Goal: Complete application form: Complete application form

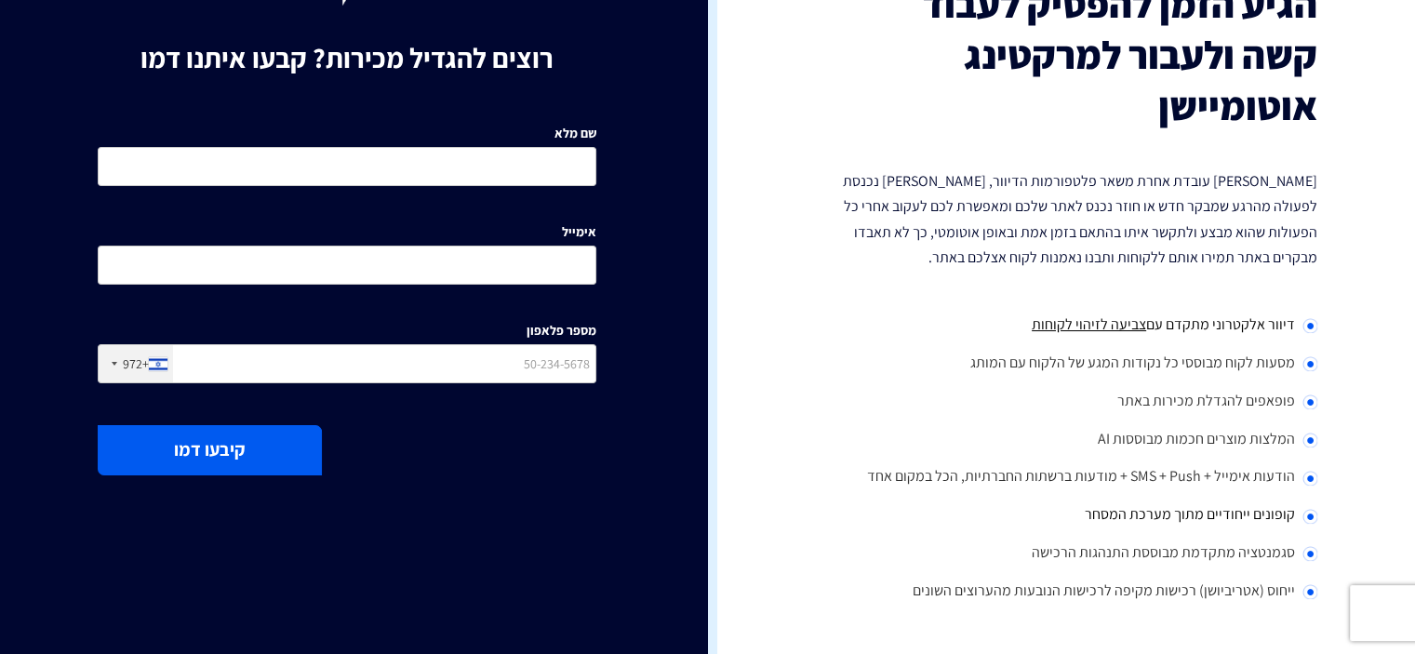
scroll to position [186, 0]
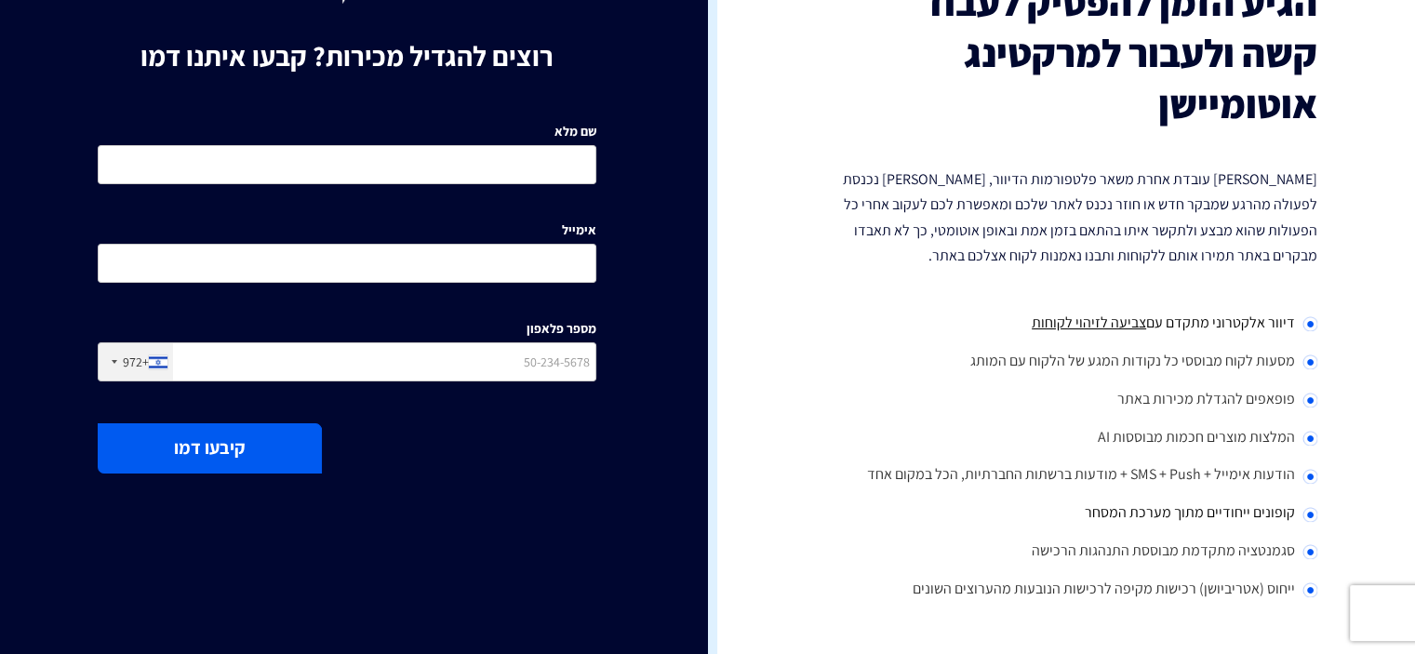
click at [1192, 361] on li "מסעות לקוח מבוססי כל נקודות המגע של הלקוח עם המותג" at bounding box center [1069, 362] width 499 height 38
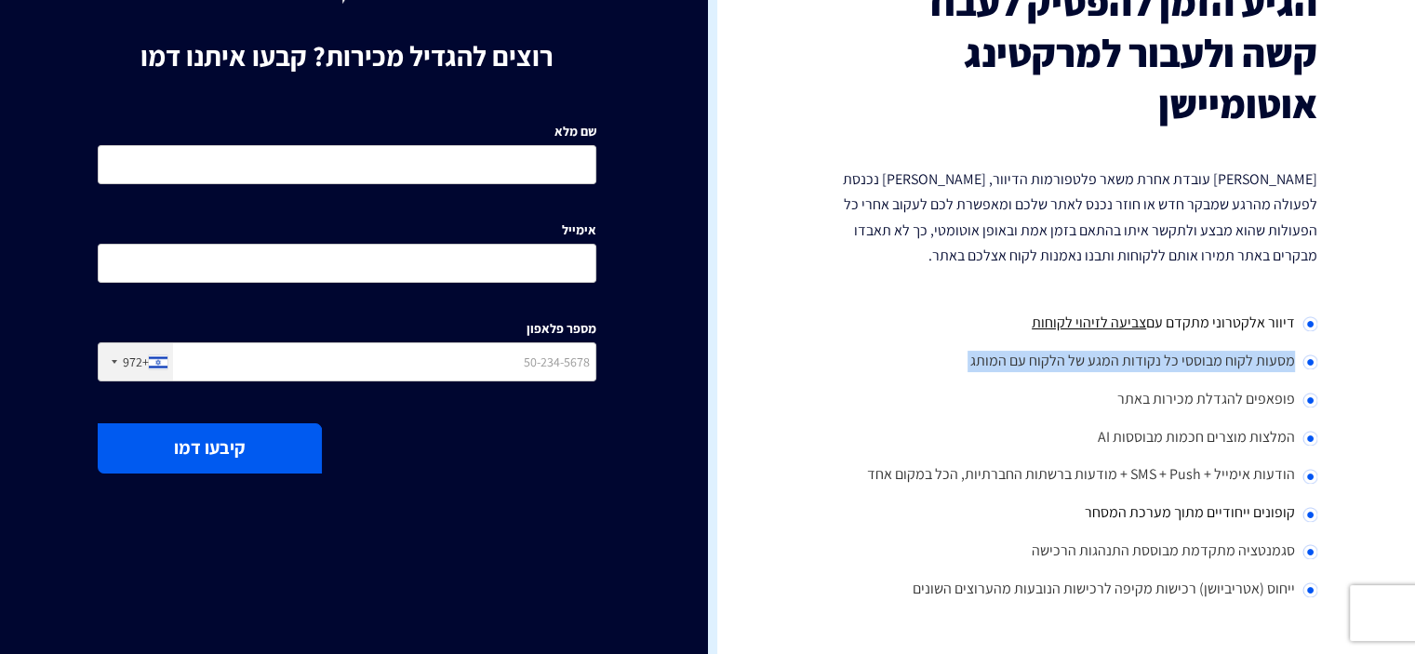
click at [1191, 361] on li "מסעות לקוח מבוססי כל נקודות המגע של הלקוח עם המותג" at bounding box center [1069, 362] width 499 height 38
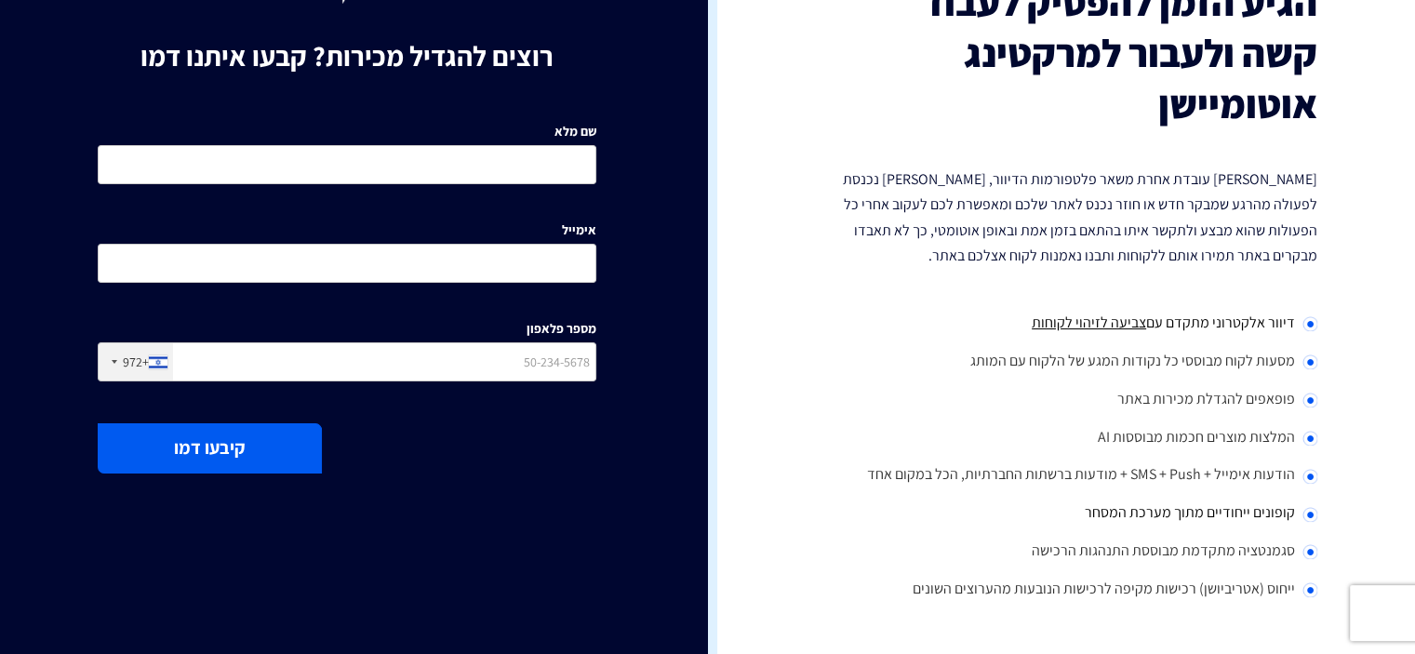
click at [1213, 393] on li "פופאפים להגדלת מכירות באתר" at bounding box center [1069, 401] width 499 height 38
click at [1191, 439] on li "המלצות מוצרים חכמות מבוססות AI" at bounding box center [1069, 439] width 499 height 38
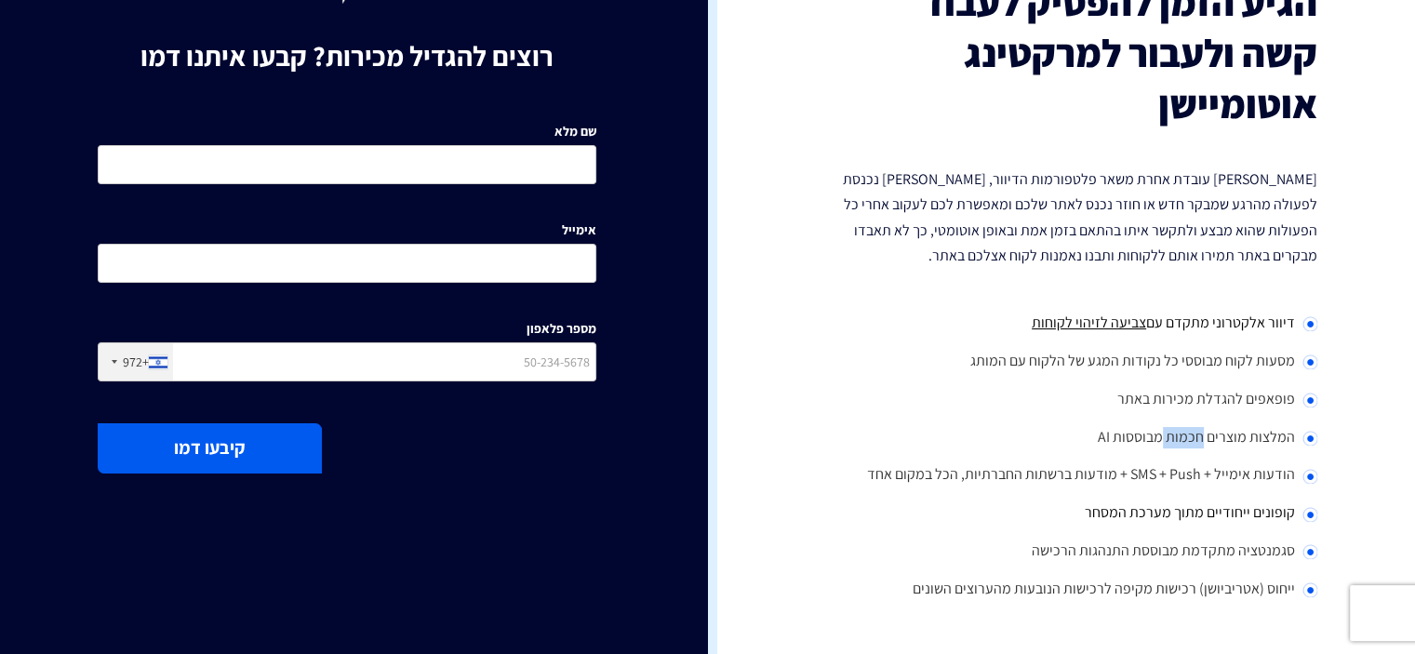
click at [1191, 439] on li "המלצות מוצרים חכמות מבוססות AI" at bounding box center [1069, 439] width 499 height 38
click at [1206, 483] on li "הודעות אימייל + SMS + Push + מודעות ברשתות החברתיות, הכל במקום אחד" at bounding box center [1069, 476] width 499 height 38
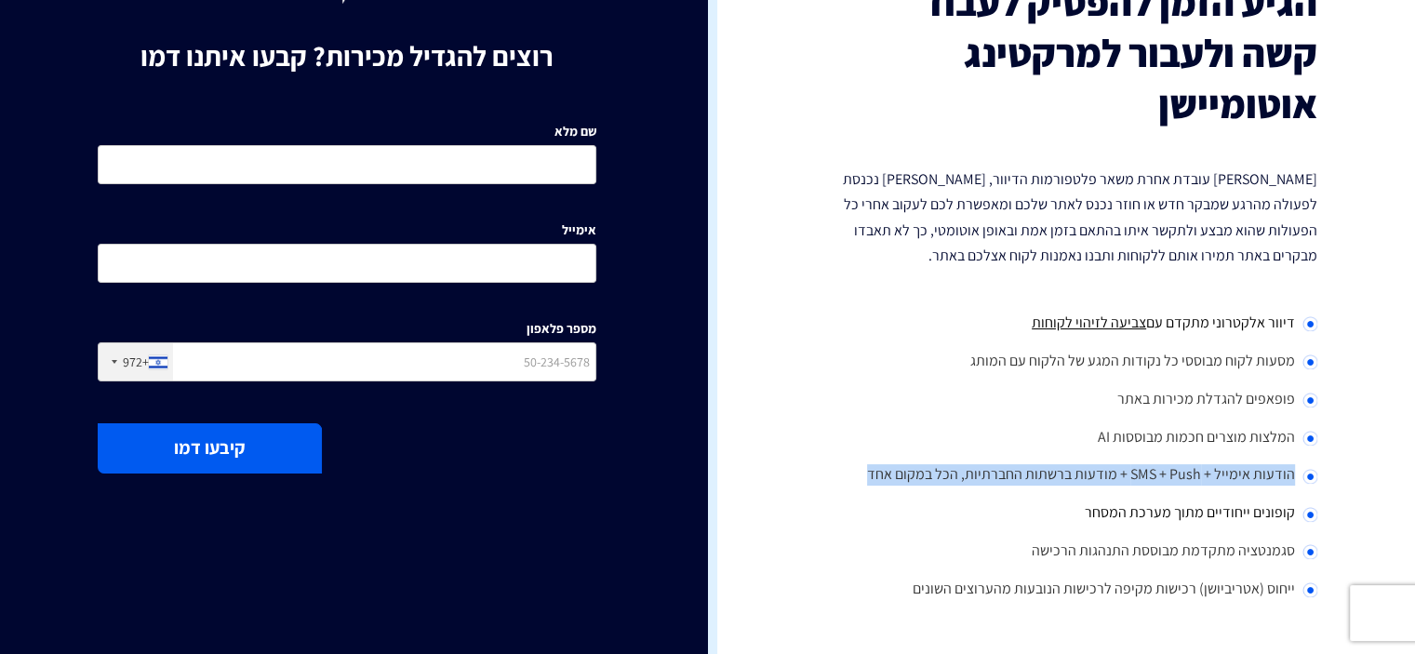
click at [1206, 483] on li "הודעות אימייל + SMS + Push + מודעות ברשתות החברתיות, הכל במקום אחד" at bounding box center [1069, 476] width 499 height 38
click at [1213, 519] on span "קופונים ייחודיים מתוך מערכת המסחר" at bounding box center [1190, 512] width 210 height 20
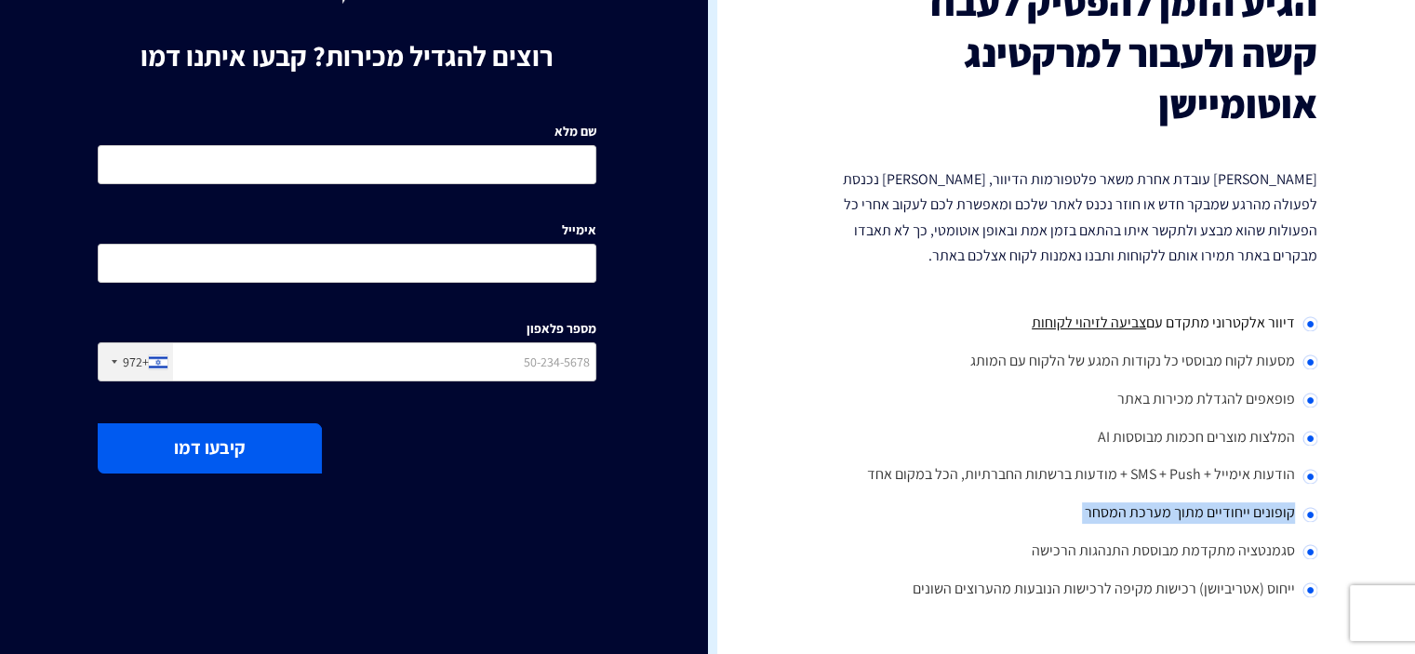
click at [1213, 519] on span "קופונים ייחודיים מתוך מערכת המסחר" at bounding box center [1190, 512] width 210 height 20
click at [1210, 476] on li "הודעות אימייל + SMS + Push + מודעות ברשתות החברתיות, הכל במקום אחד" at bounding box center [1069, 476] width 499 height 38
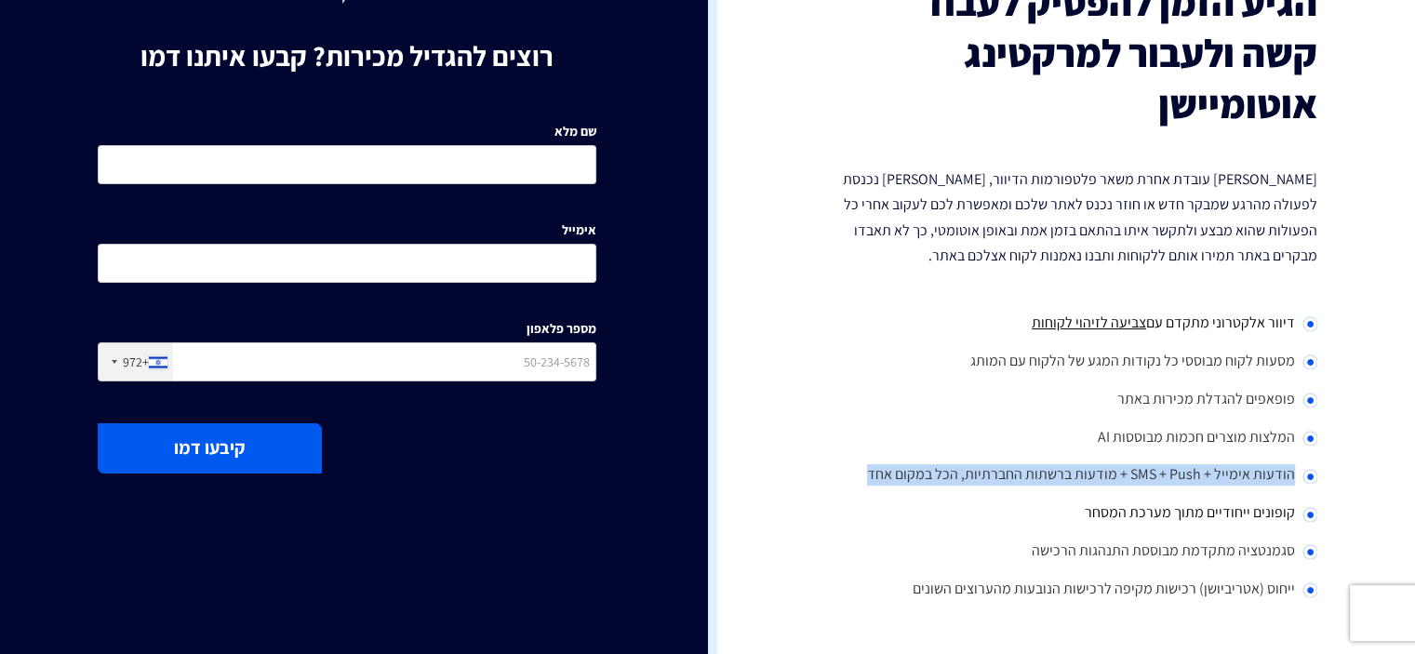
click at [1210, 476] on li "הודעות אימייל + SMS + Push + מודעות ברשתות החברתיות, הכל במקום אחד" at bounding box center [1069, 476] width 499 height 38
click at [1216, 506] on span "קופונים ייחודיים מתוך מערכת המסחר" at bounding box center [1190, 512] width 210 height 20
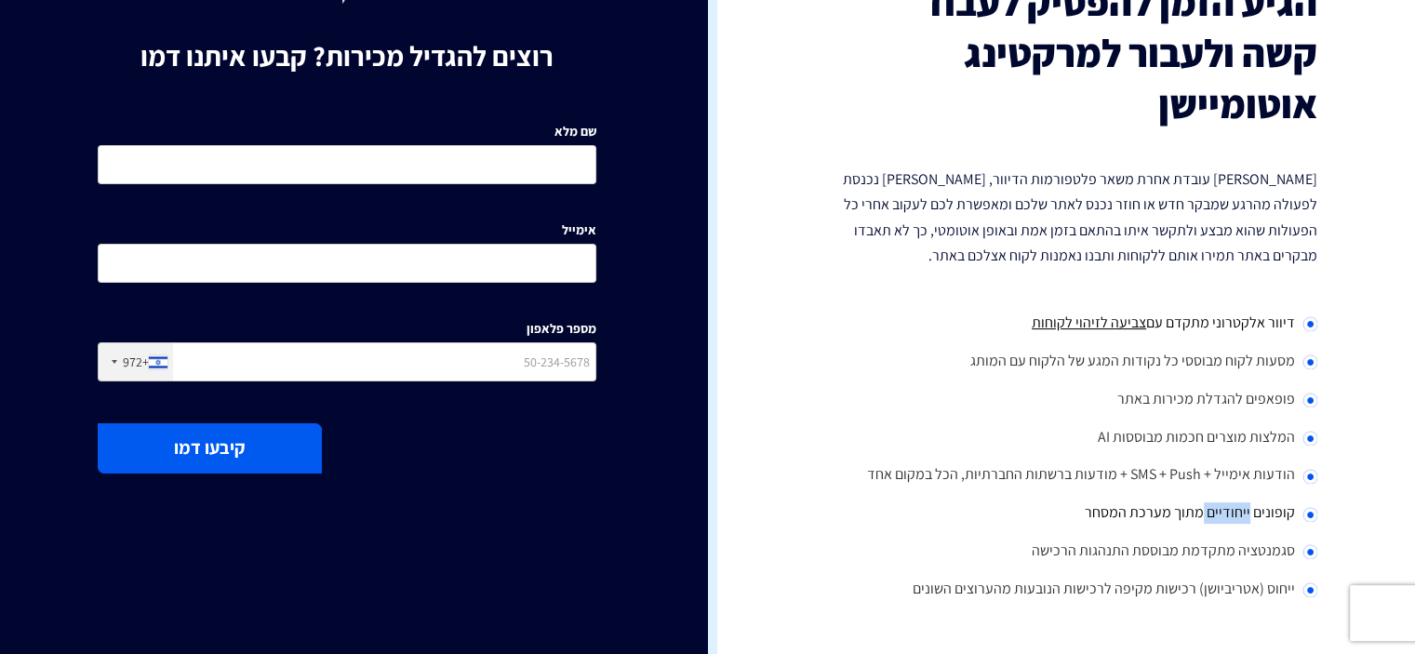
click at [1216, 506] on span "קופונים ייחודיים מתוך מערכת המסחר" at bounding box center [1190, 512] width 210 height 20
click at [1217, 541] on li "סגמנטציה מתקדמת מבוססת התנהגות הרכישה" at bounding box center [1069, 552] width 499 height 38
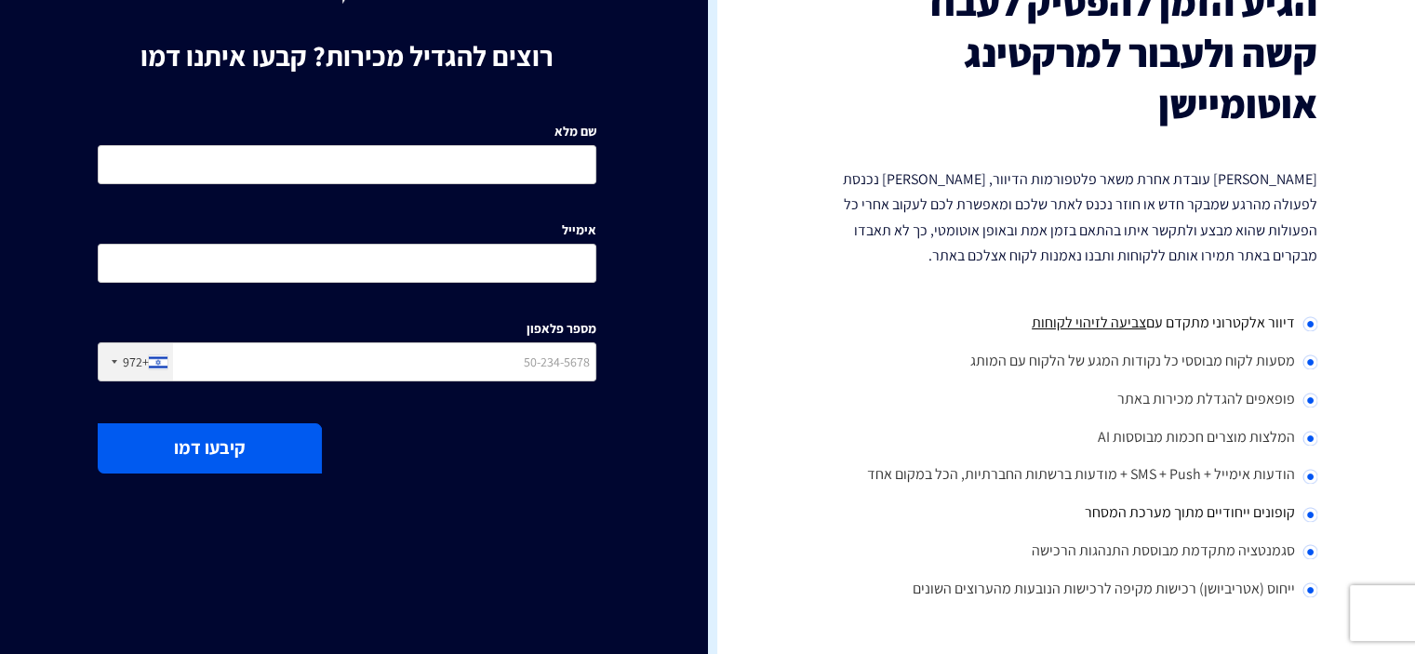
click at [1209, 594] on li "ייחוס (אטריביושן) רכישות מקיפה לרכישות הנובעות מהערוצים השונים" at bounding box center [1069, 590] width 499 height 38
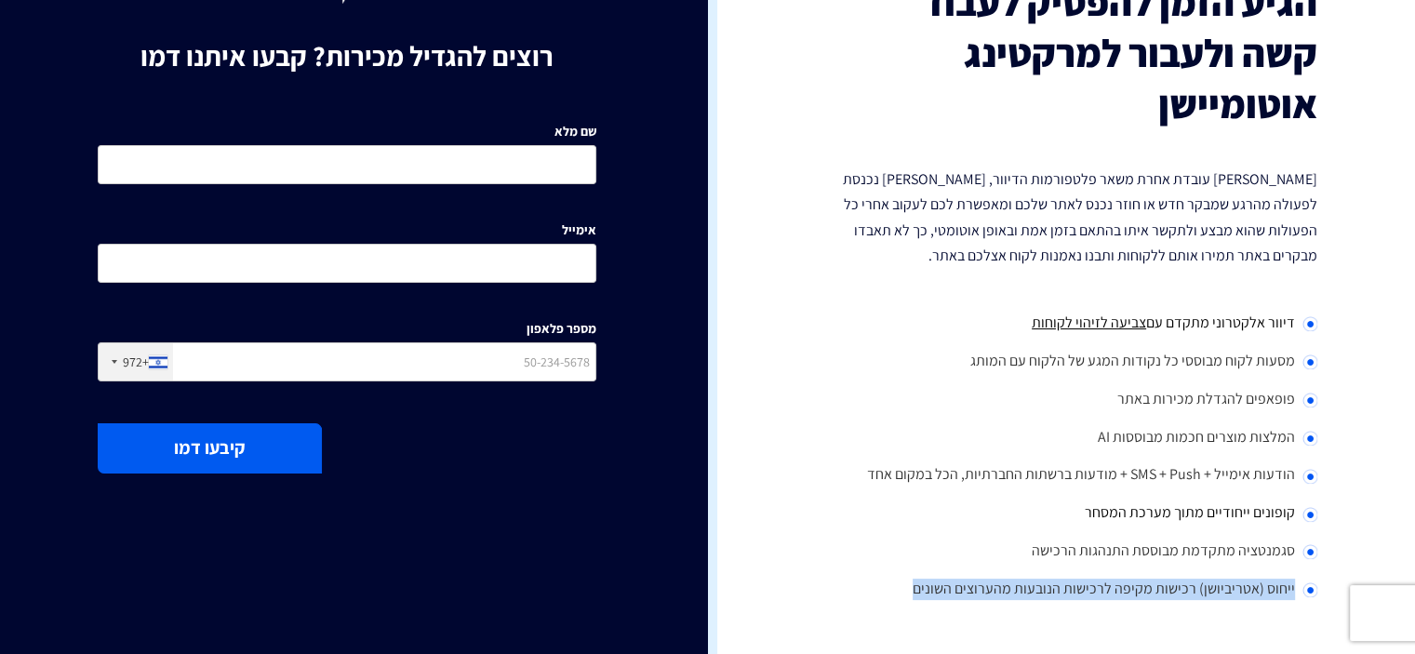
click at [1209, 594] on li "ייחוס (אטריביושן) רכישות מקיפה לרכישות הנובעות מהערוצים השונים" at bounding box center [1069, 590] width 499 height 38
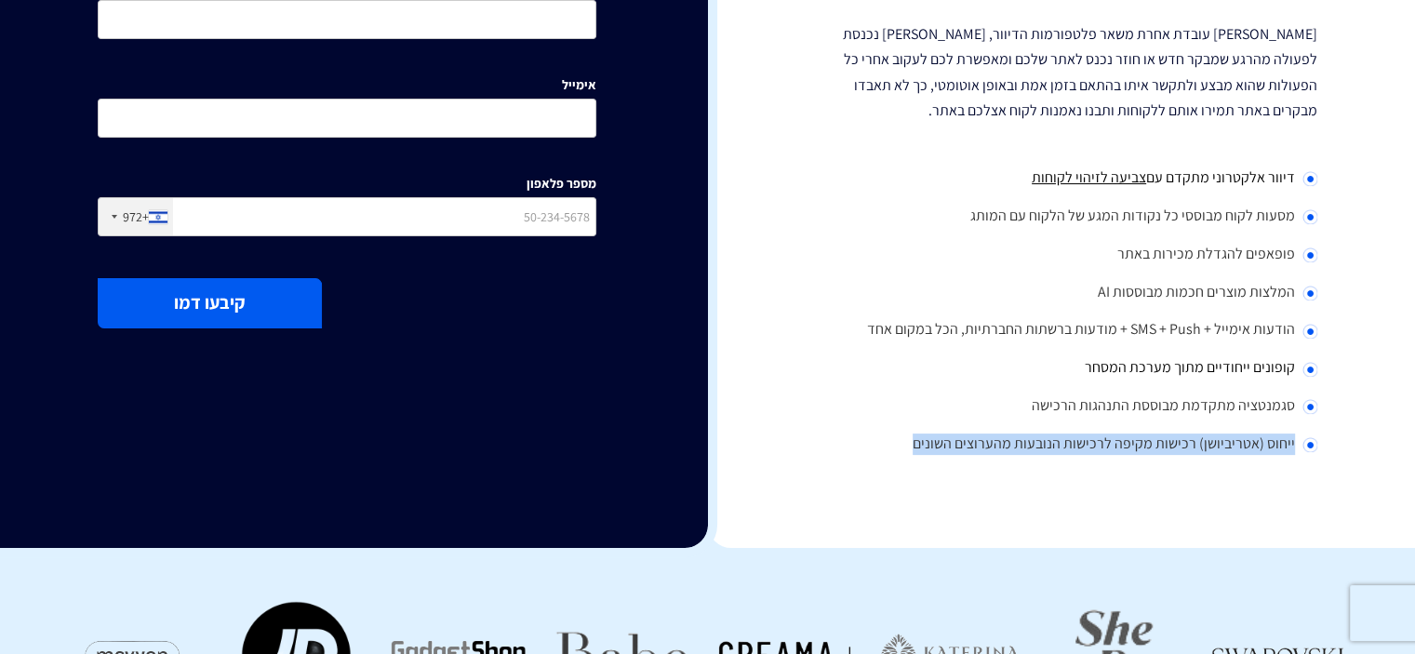
scroll to position [558, 0]
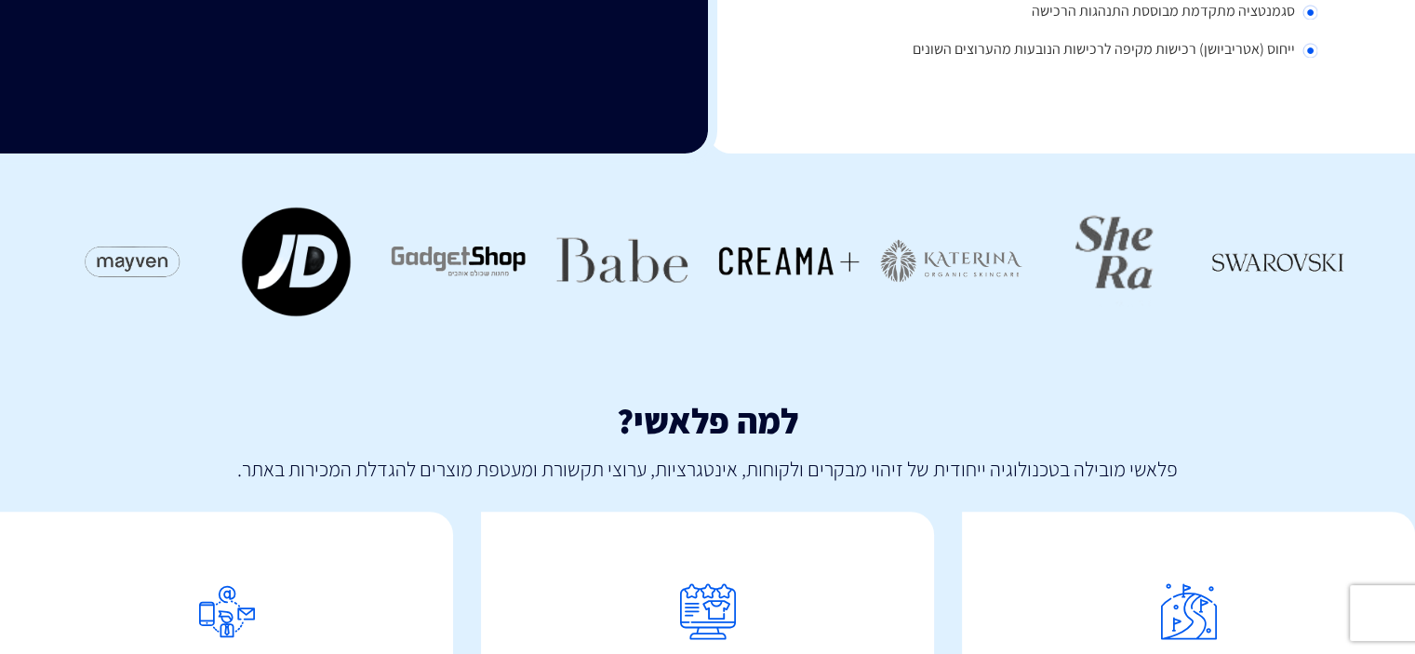
scroll to position [837, 0]
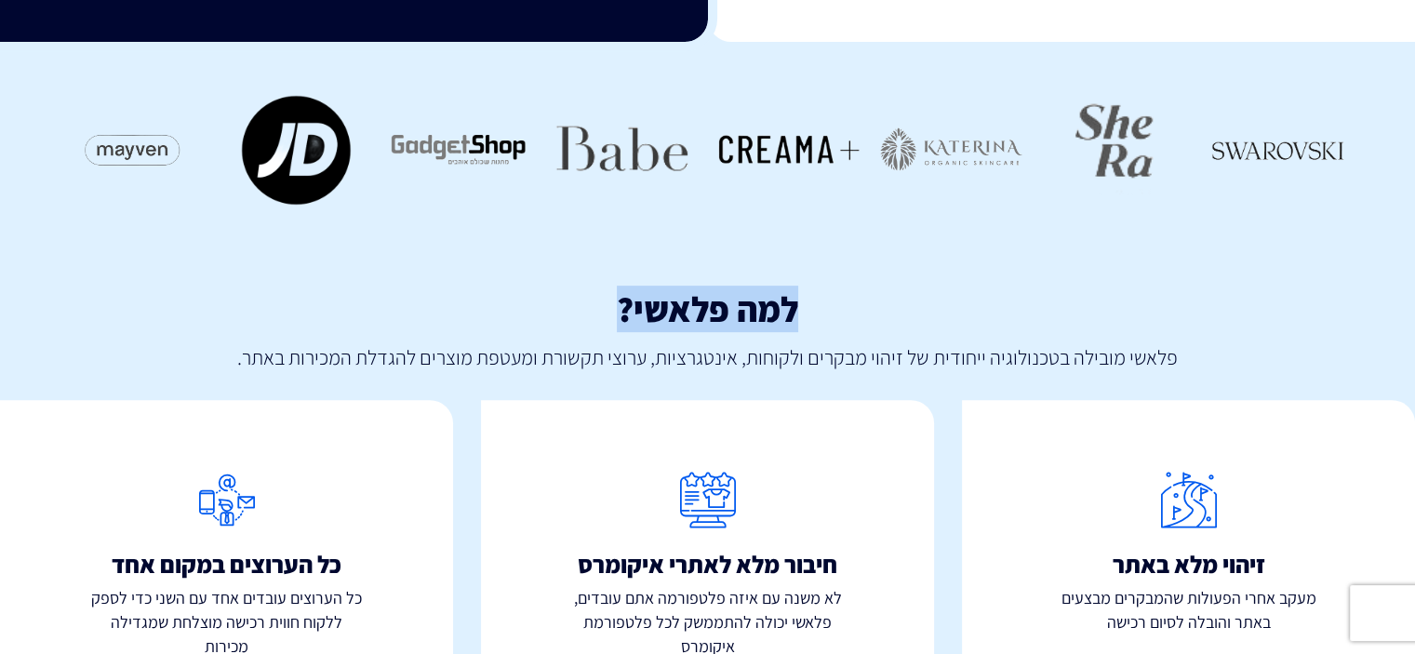
drag, startPoint x: 836, startPoint y: 306, endPoint x: 502, endPoint y: 314, distance: 333.2
click at [494, 314] on h3 "למה פלאשי?" at bounding box center [707, 309] width 1415 height 39
click at [682, 322] on h3 "למה פלאשי?" at bounding box center [707, 309] width 1415 height 39
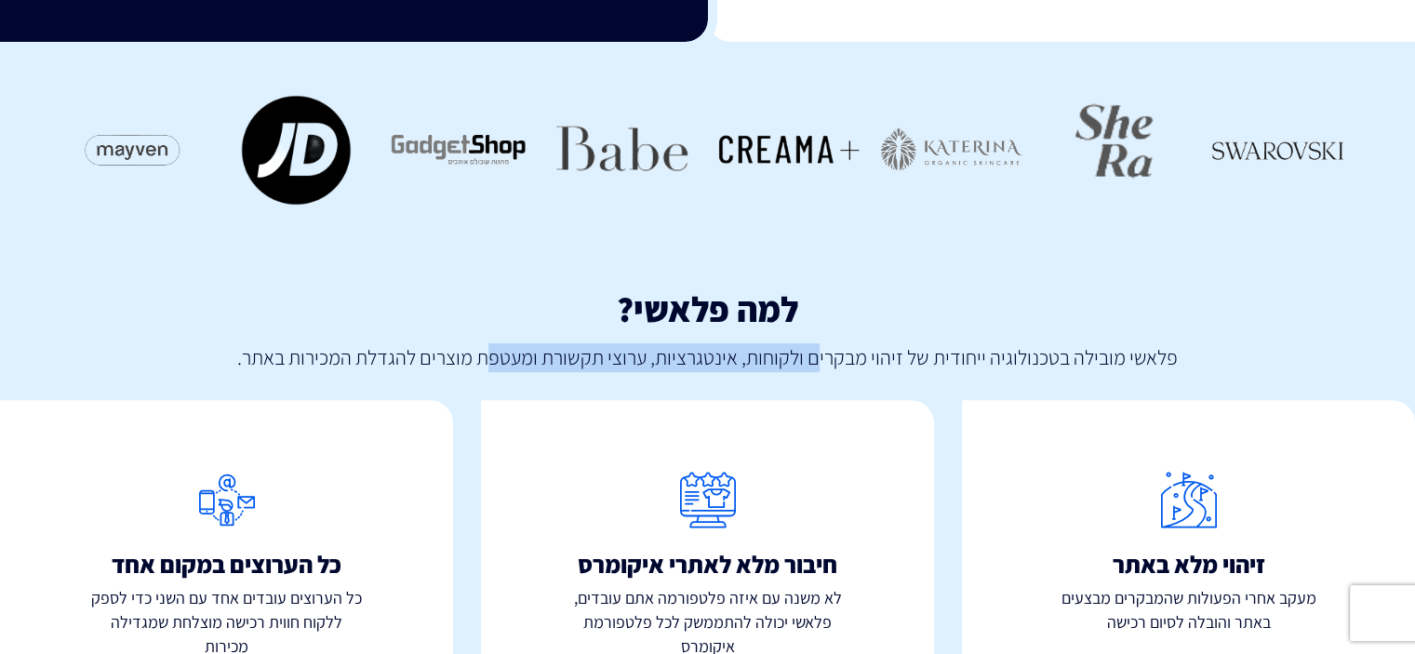
drag, startPoint x: 818, startPoint y: 344, endPoint x: 491, endPoint y: 355, distance: 326.8
click at [489, 355] on p "פלאשי מובילה בטכנולוגיה ייחודית של זיהוי מבקרים ולקוחות, אינטגרציות, ערוצי תקשו…" at bounding box center [707, 350] width 1415 height 43
click at [492, 355] on p "פלאשי מובילה בטכנולוגיה ייחודית של זיהוי מבקרים ולקוחות, אינטגרציות, ערוצי תקשו…" at bounding box center [707, 350] width 1415 height 43
click at [494, 354] on p "פלאשי מובילה בטכנולוגיה ייחודית של זיהוי מבקרים ולקוחות, אינטגרציות, ערוצי תקשו…" at bounding box center [707, 350] width 1415 height 43
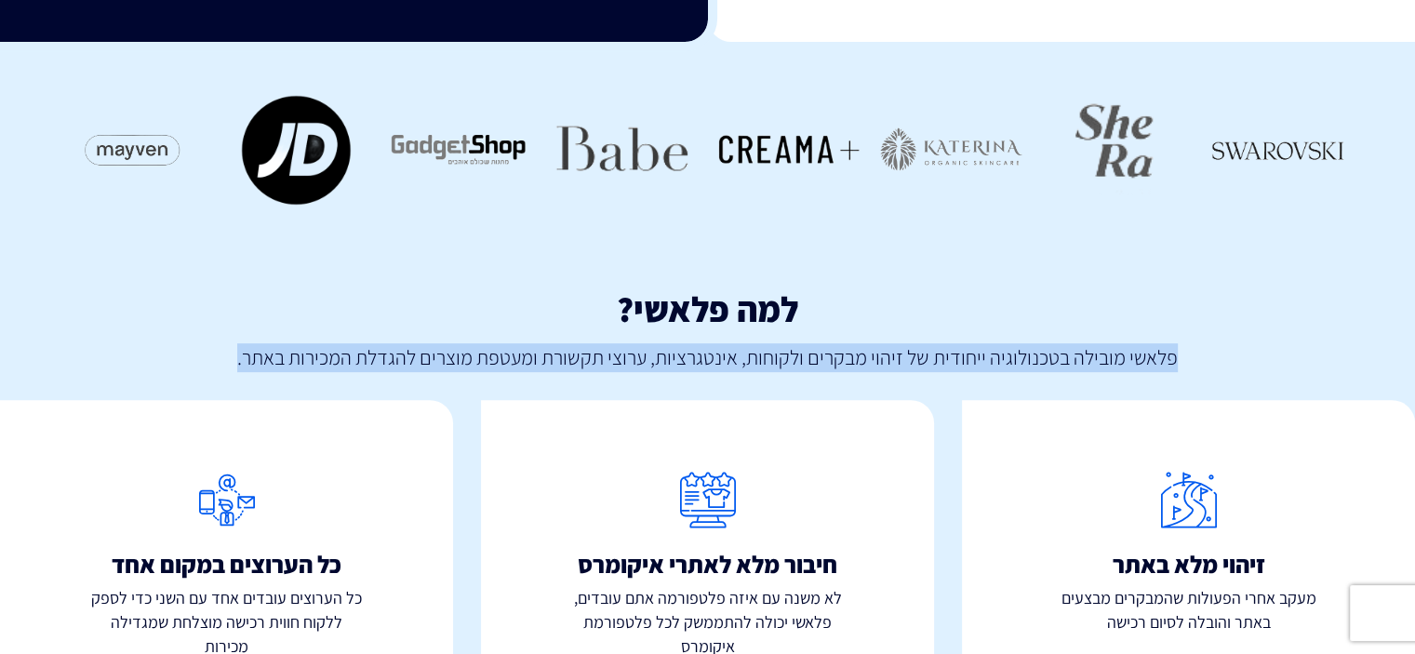
click at [494, 354] on p "פלאשי מובילה בטכנולוגיה ייחודית של זיהוי מבקרים ולקוחות, אינטגרציות, ערוצי תקשו…" at bounding box center [707, 350] width 1415 height 43
click at [588, 347] on p "פלאשי מובילה בטכנולוגיה ייחודית של זיהוי מבקרים ולקוחות, אינטגרציות, ערוצי תקשו…" at bounding box center [707, 350] width 1415 height 43
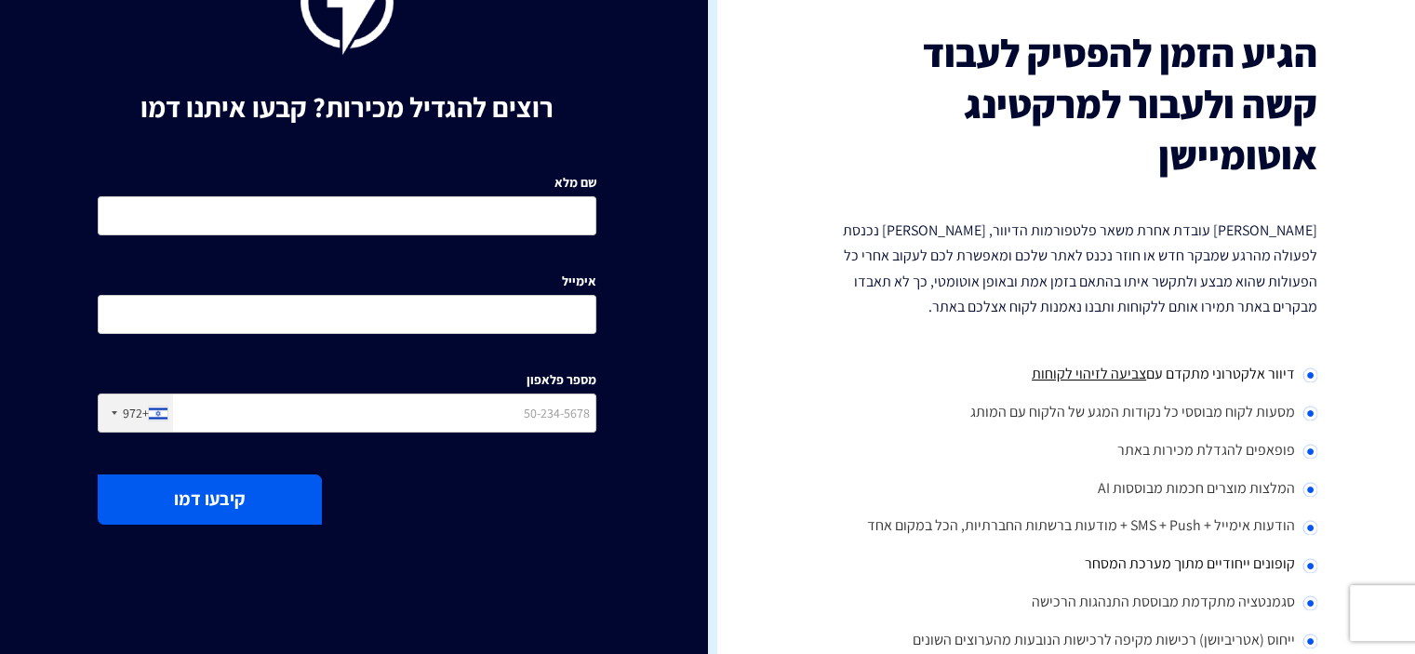
scroll to position [0, 0]
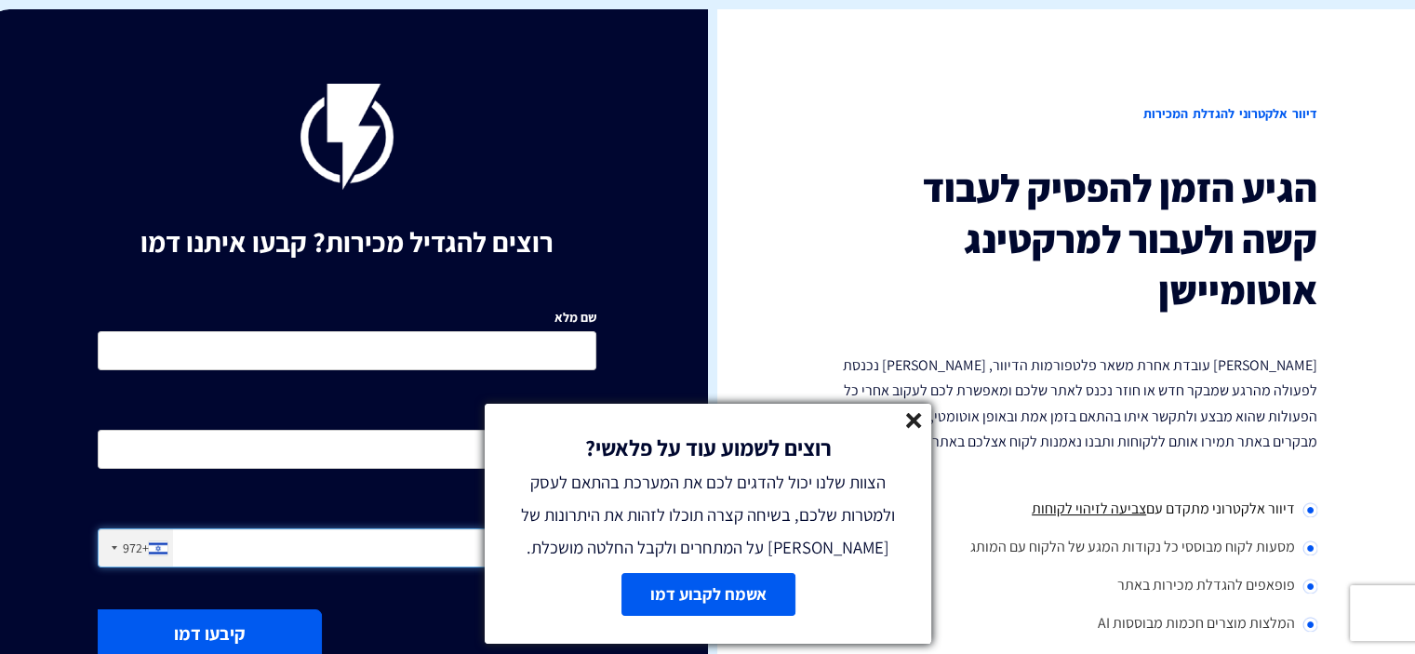
click at [216, 563] on input "מספר פלאפון" at bounding box center [347, 548] width 499 height 39
click at [216, 562] on input "מספר פלאפון" at bounding box center [347, 548] width 499 height 39
click at [907, 424] on line at bounding box center [913, 420] width 13 height 13
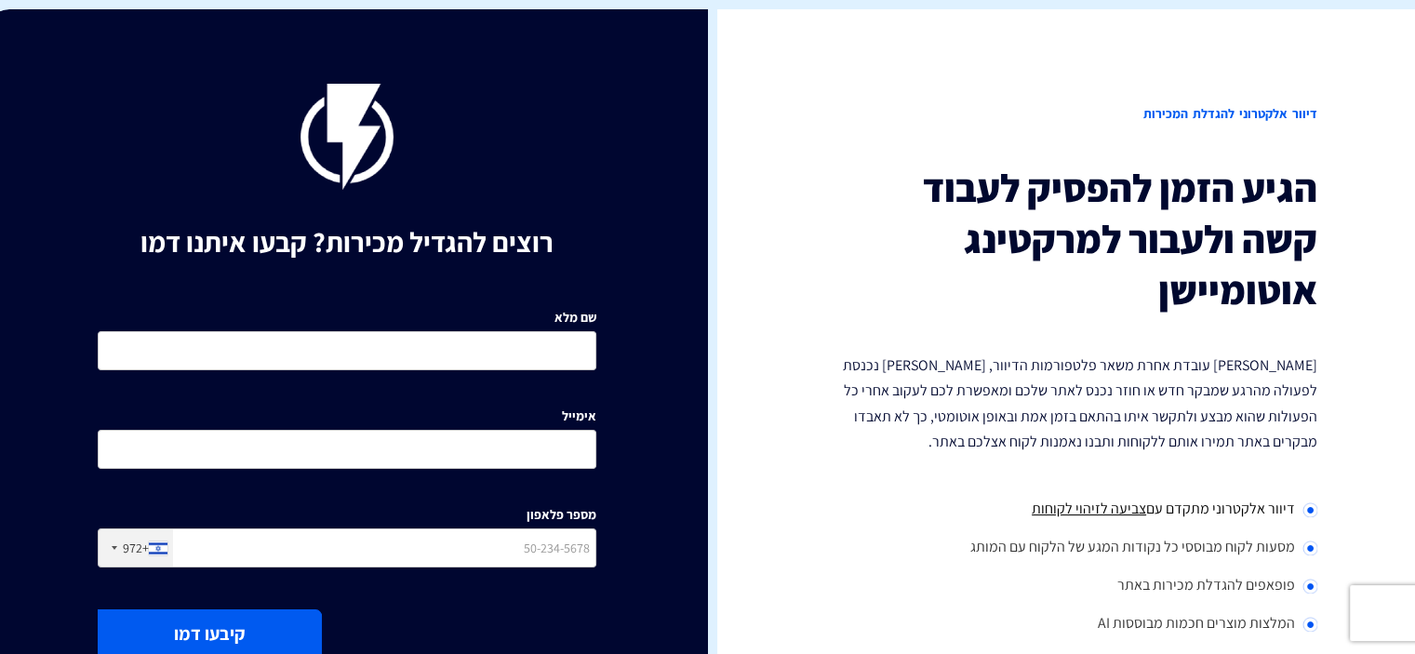
click at [904, 422] on p "[PERSON_NAME] עובדת אחרת משאר פלטפורמות הדיוור, [PERSON_NAME] נכנסת לפעולה מהרג…" at bounding box center [1069, 403] width 499 height 101
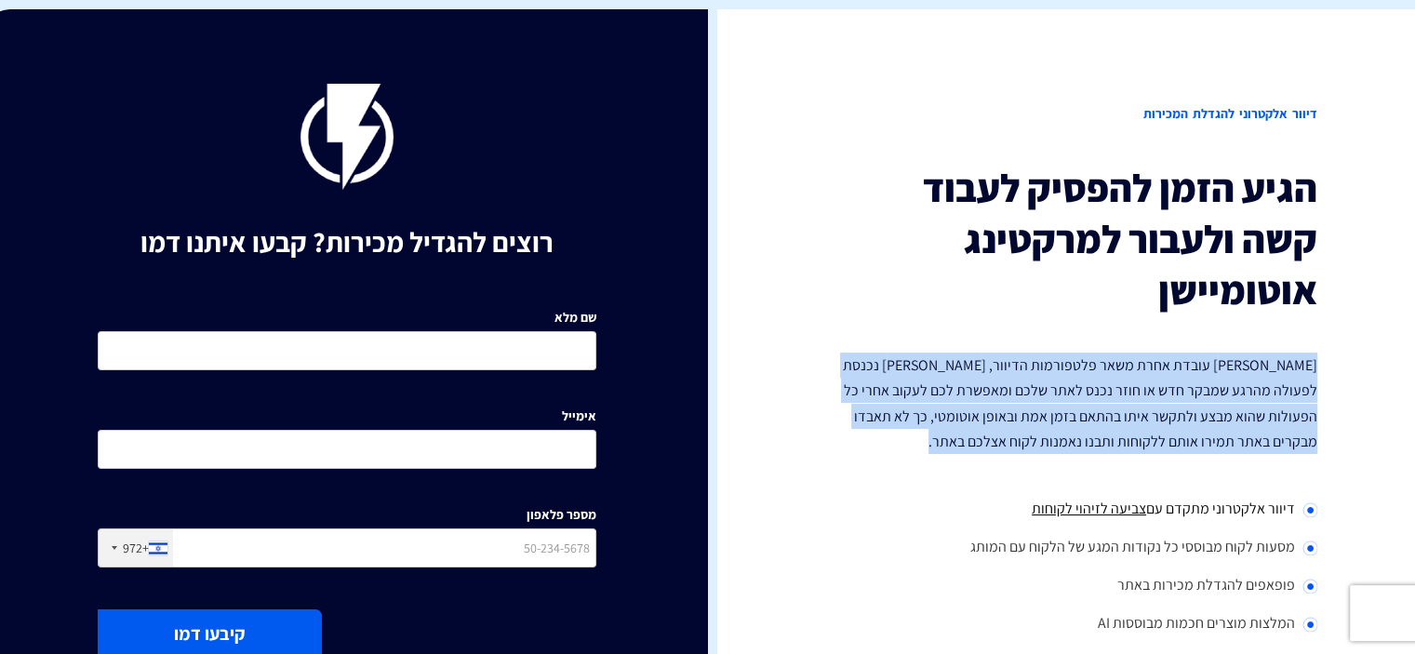
click at [904, 422] on p "[PERSON_NAME] עובדת אחרת משאר פלטפורמות הדיוור, [PERSON_NAME] נכנסת לפעולה מהרג…" at bounding box center [1069, 403] width 499 height 101
click at [904, 438] on p "[PERSON_NAME] עובדת אחרת משאר פלטפורמות הדיוור, [PERSON_NAME] נכנסת לפעולה מהרג…" at bounding box center [1069, 403] width 499 height 101
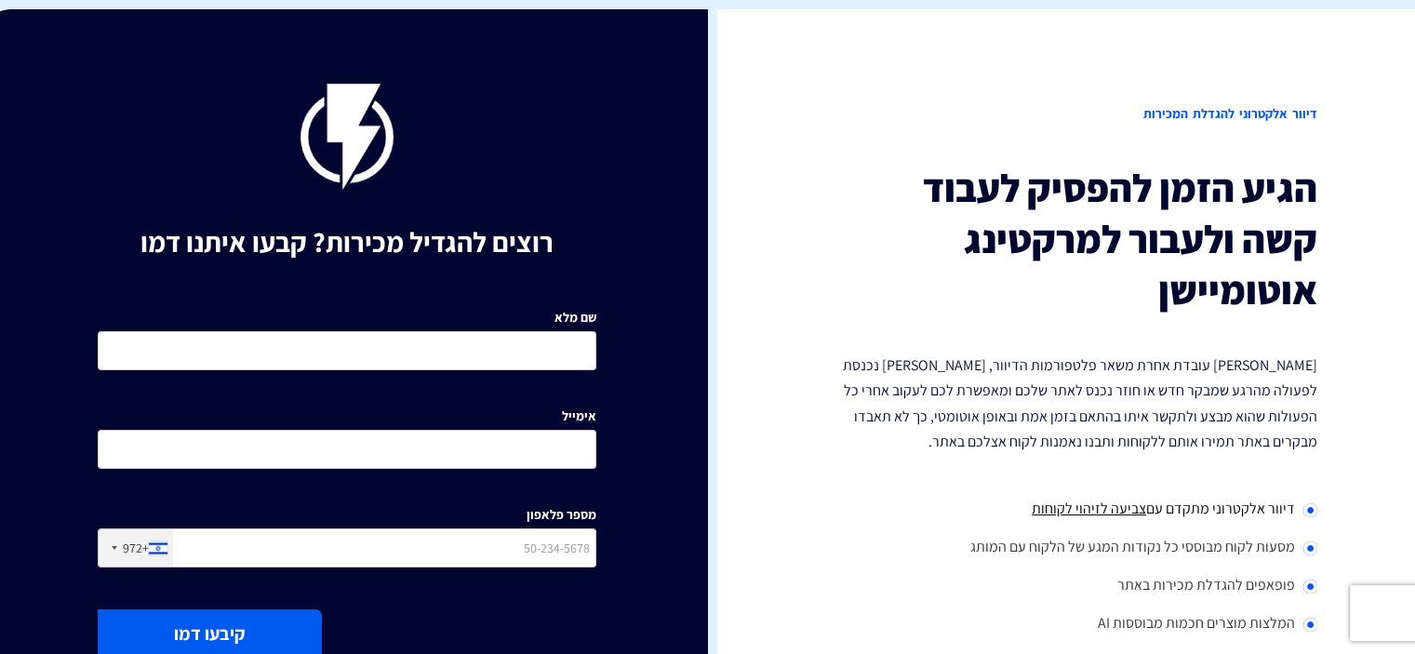
click at [1256, 382] on p "[PERSON_NAME] עובדת אחרת משאר פלטפורמות הדיוור, [PERSON_NAME] נכנסת לפעולה מהרג…" at bounding box center [1069, 403] width 499 height 101
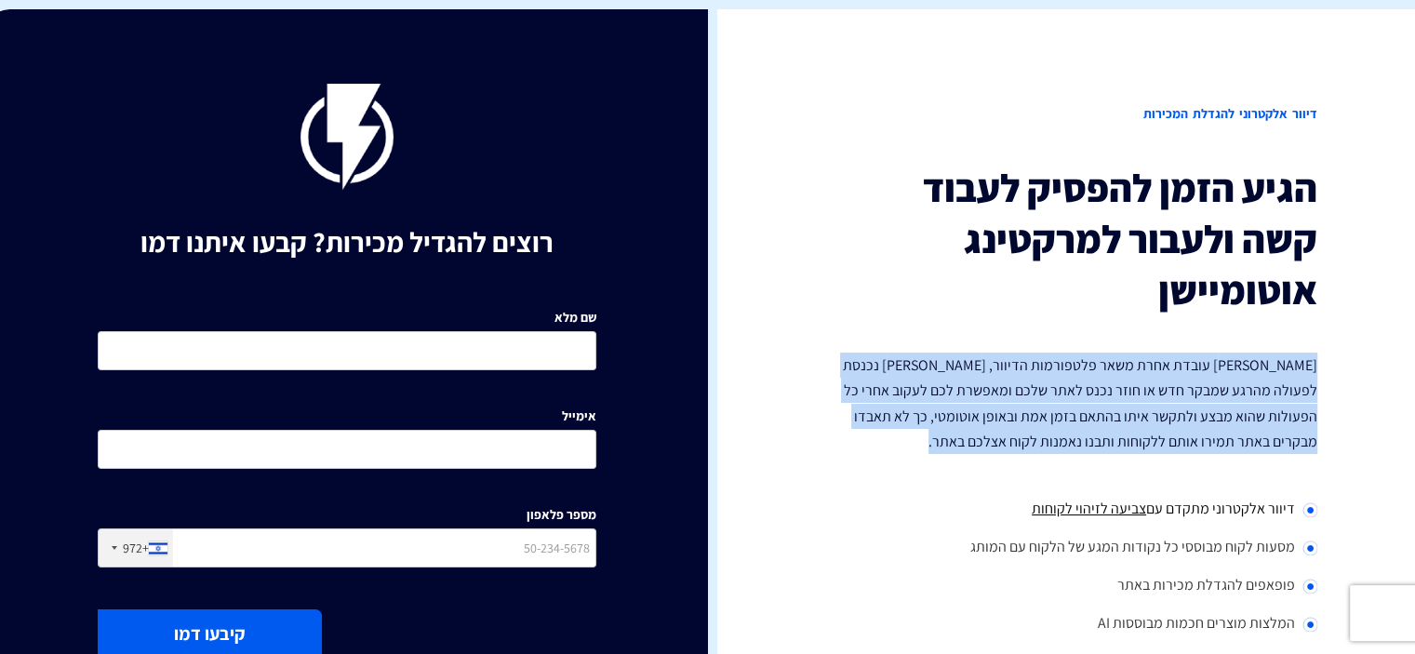
click at [1256, 382] on p "[PERSON_NAME] עובדת אחרת משאר פלטפורמות הדיוור, [PERSON_NAME] נכנסת לפעולה מהרג…" at bounding box center [1069, 403] width 499 height 101
click at [1150, 435] on p "[PERSON_NAME] עובדת אחרת משאר פלטפורמות הדיוור, [PERSON_NAME] נכנסת לפעולה מהרג…" at bounding box center [1069, 403] width 499 height 101
click at [1187, 437] on p "[PERSON_NAME] עובדת אחרת משאר פלטפורמות הדיוור, [PERSON_NAME] נכנסת לפעולה מהרג…" at bounding box center [1069, 403] width 499 height 101
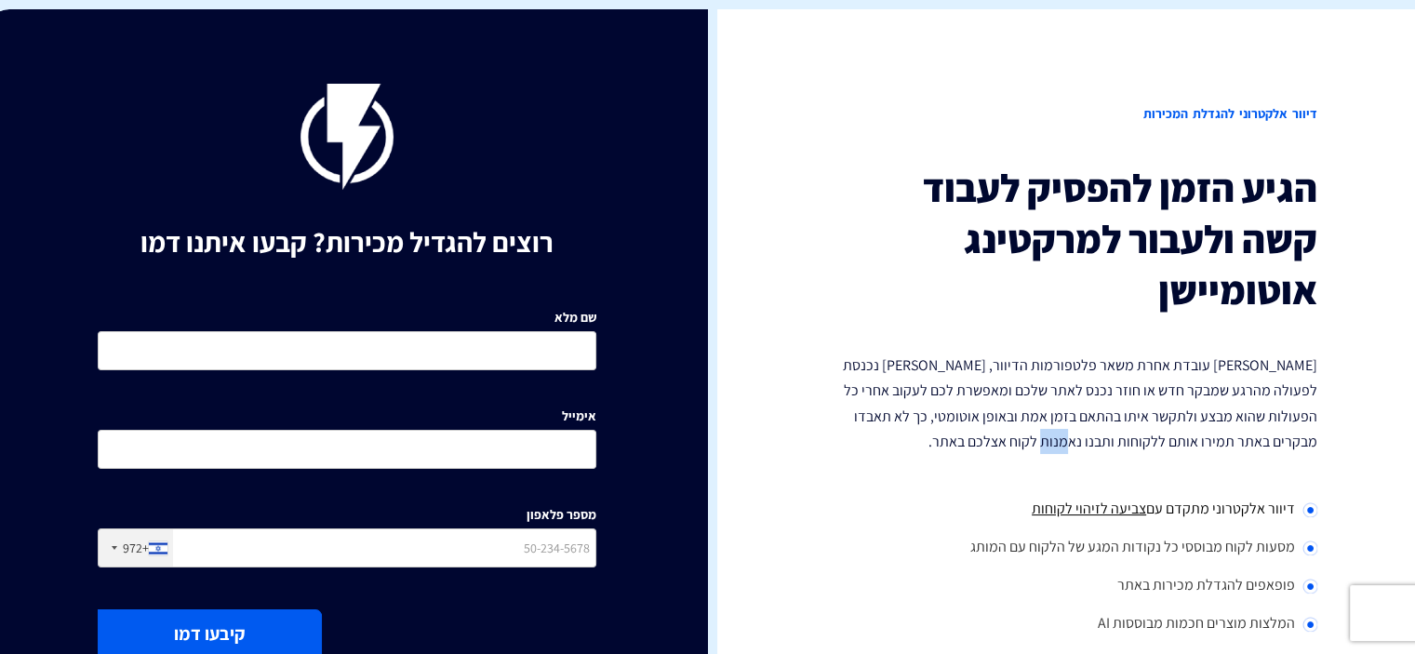
click at [1187, 438] on p "[PERSON_NAME] עובדת אחרת משאר פלטפורמות הדיוור, [PERSON_NAME] נכנסת לפעולה מהרג…" at bounding box center [1069, 403] width 499 height 101
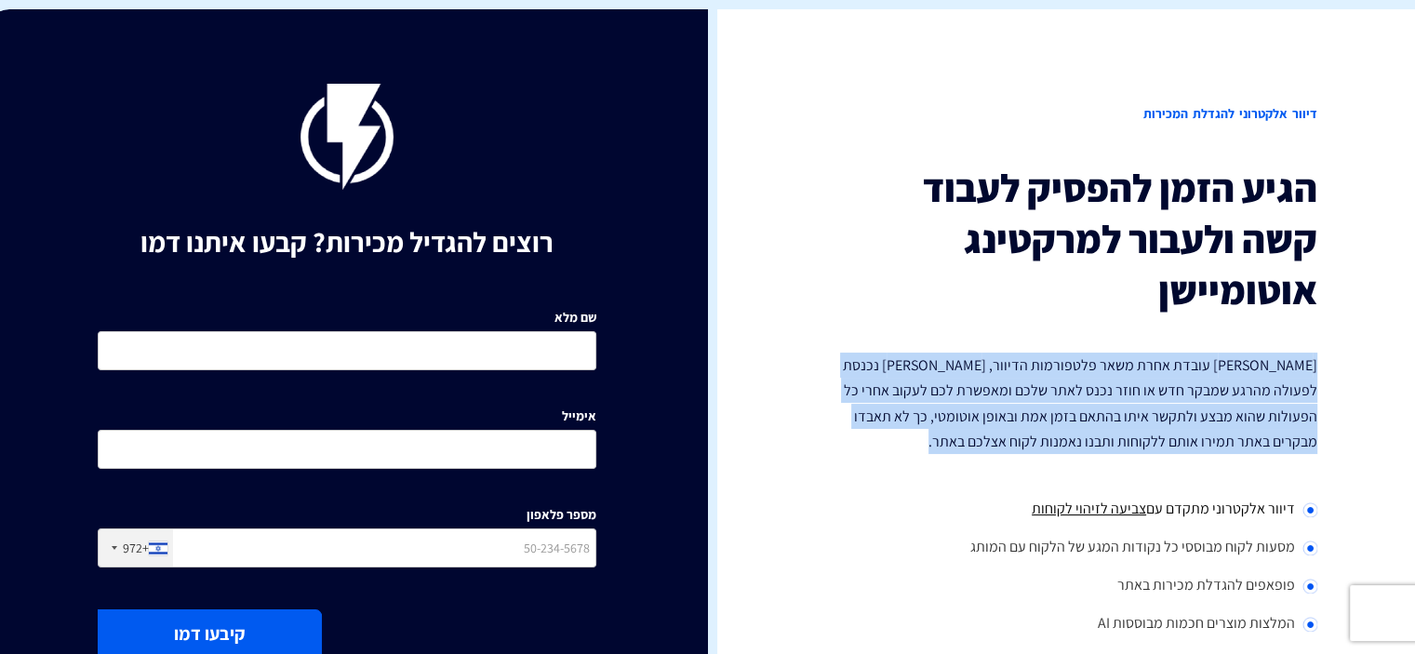
click at [1187, 438] on p "[PERSON_NAME] עובדת אחרת משאר פלטפורמות הדיוור, [PERSON_NAME] נכנסת לפעולה מהרג…" at bounding box center [1069, 403] width 499 height 101
click at [1137, 450] on p "[PERSON_NAME] עובדת אחרת משאר פלטפורמות הדיוור, [PERSON_NAME] נכנסת לפעולה מהרג…" at bounding box center [1069, 403] width 499 height 101
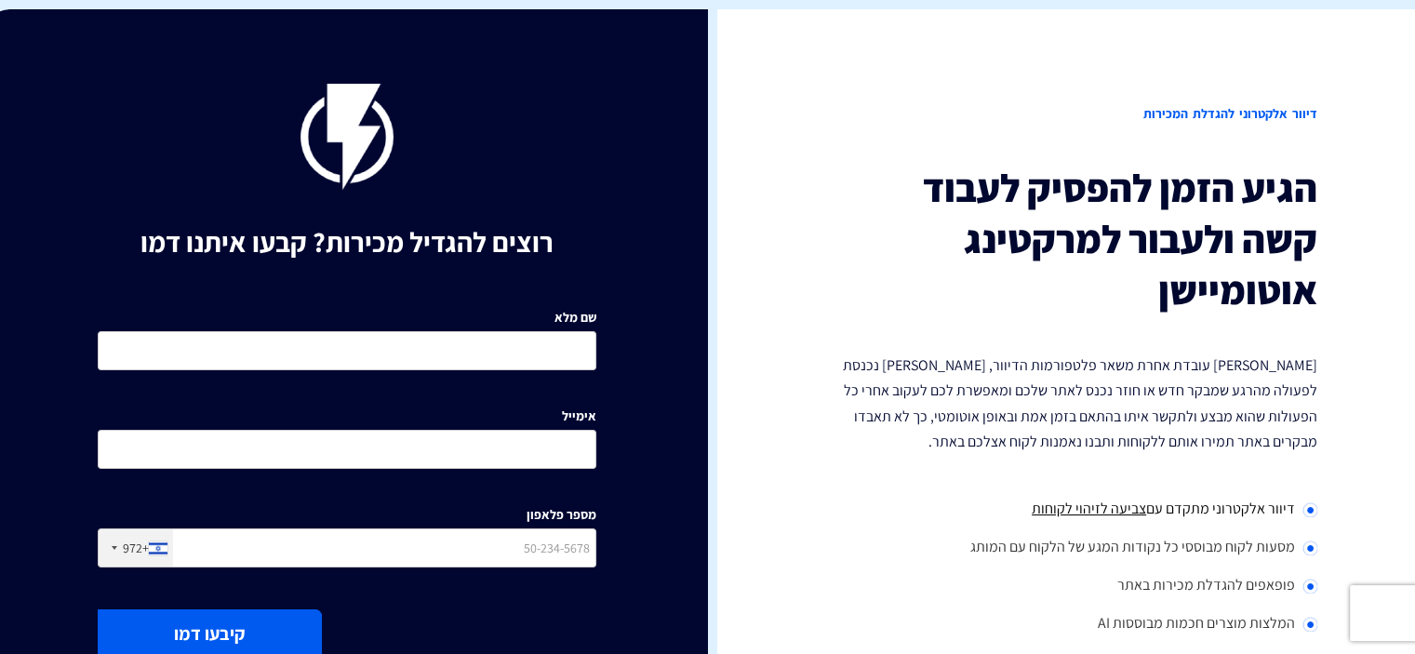
click at [1139, 473] on div "הגיע הזמן להפסיק לעבוד קשה ולעבור למרקטינג אוטומיישן [PERSON_NAME] עובדת אחרת מ…" at bounding box center [1069, 479] width 499 height 632
click at [551, 370] on div "שם מלא אימייל מספר פלאפון +972 [GEOGRAPHIC_DATA] +1 [GEOGRAPHIC_DATA] +44 [GEOG…" at bounding box center [347, 443] width 527 height 296
click at [555, 366] on input "שם מלא" at bounding box center [347, 350] width 499 height 39
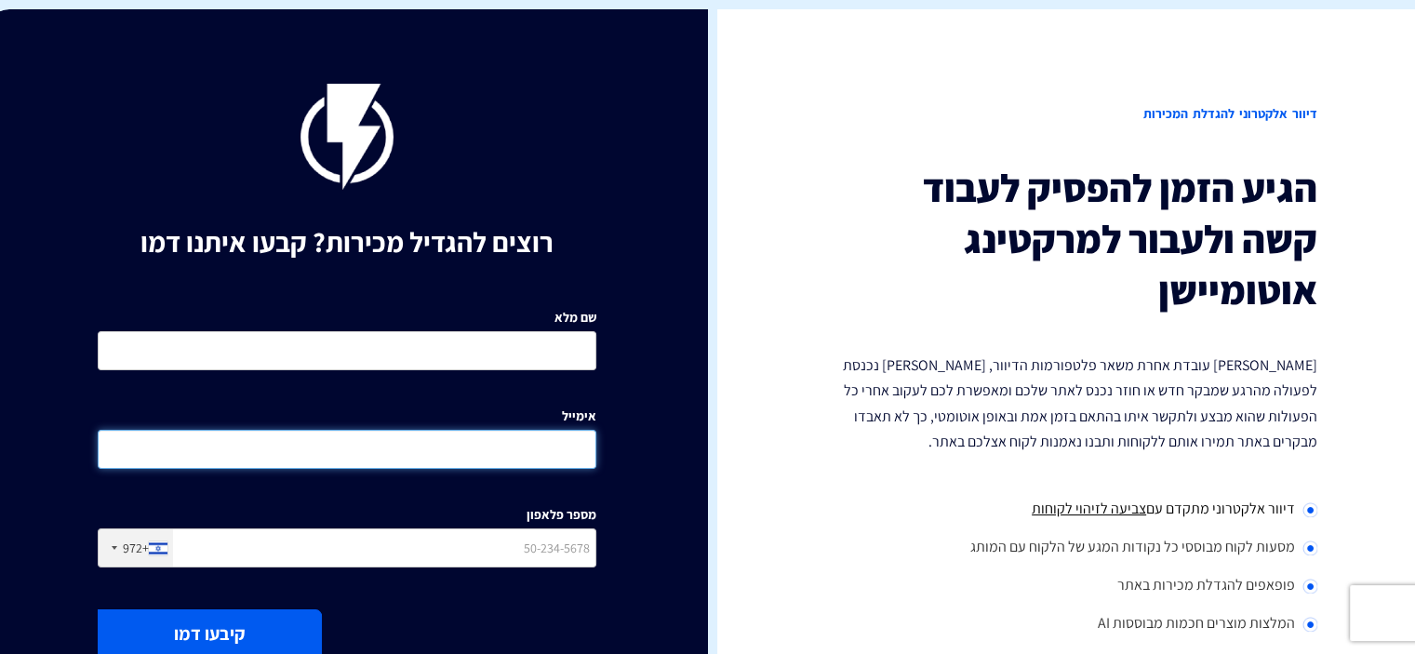
click at [558, 437] on input "אימייל" at bounding box center [347, 449] width 499 height 39
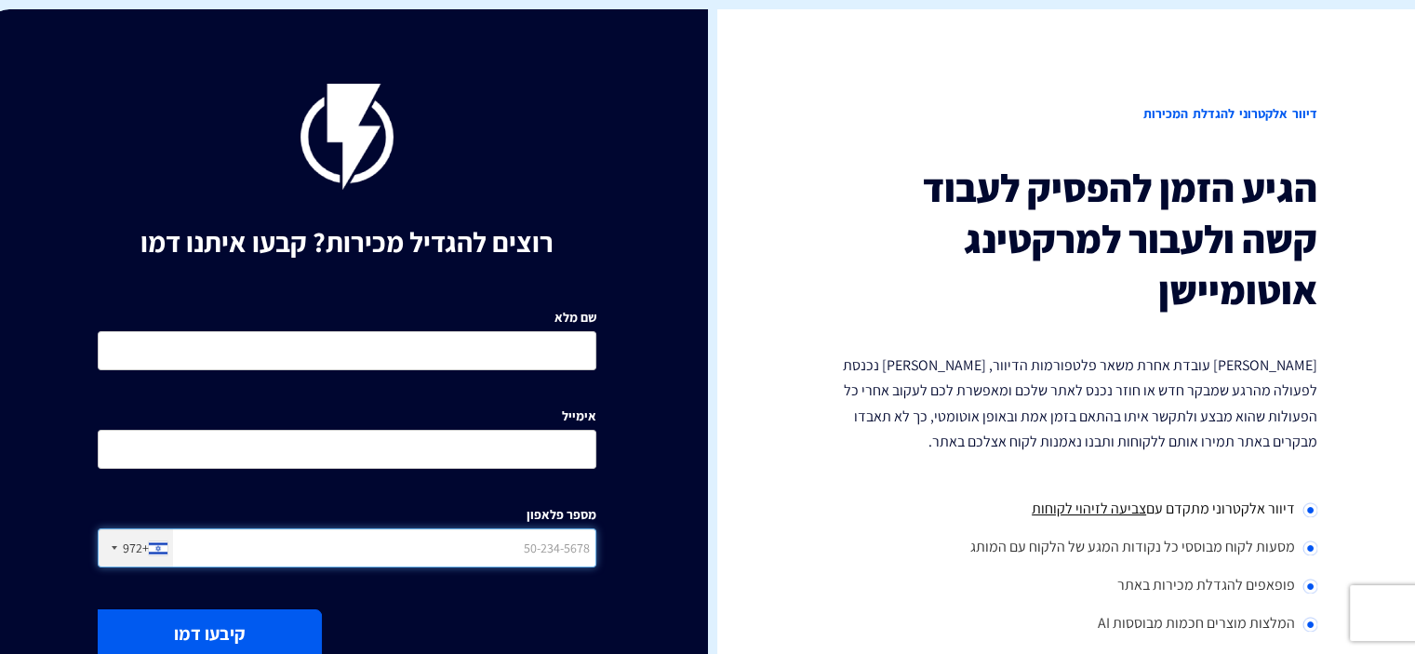
click at [582, 538] on input "מספר פלאפון" at bounding box center [347, 548] width 499 height 39
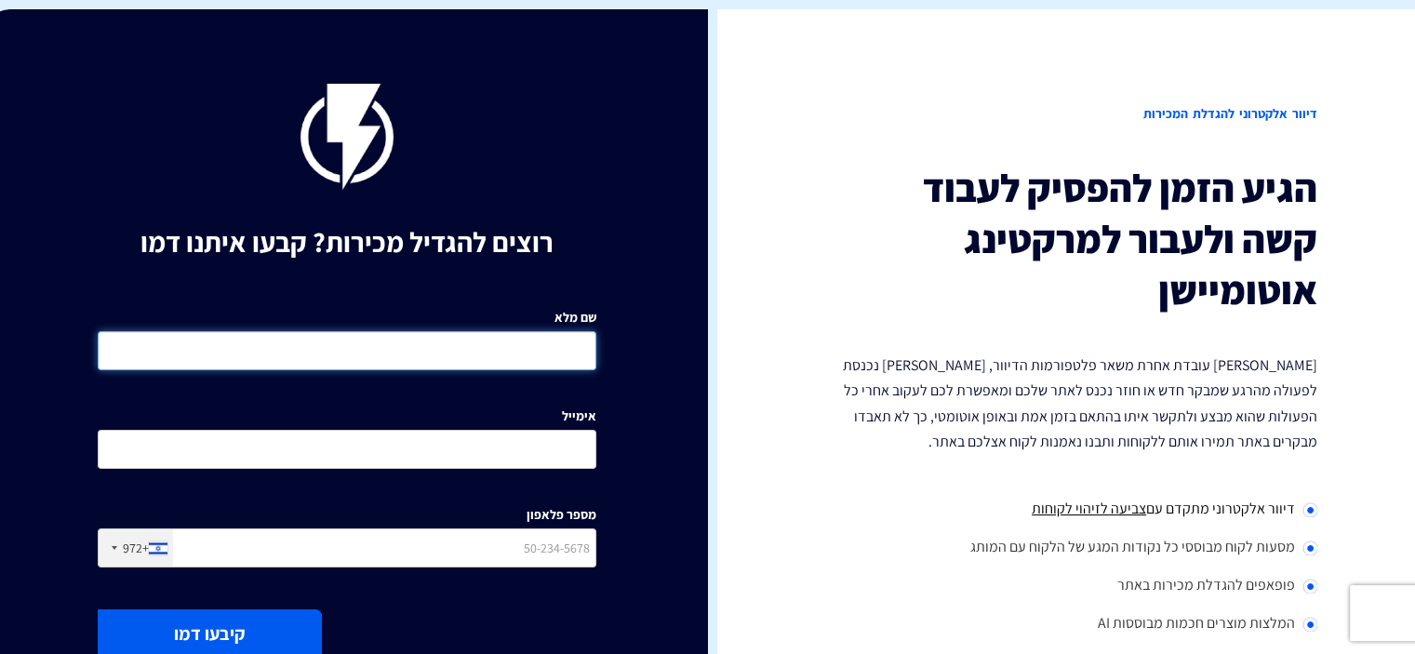
click at [570, 357] on input "שם מלא" at bounding box center [347, 350] width 499 height 39
type input "t"
type input "ק"
click at [571, 358] on input "evy" at bounding box center [347, 350] width 499 height 39
click at [559, 356] on input "evy" at bounding box center [347, 350] width 499 height 39
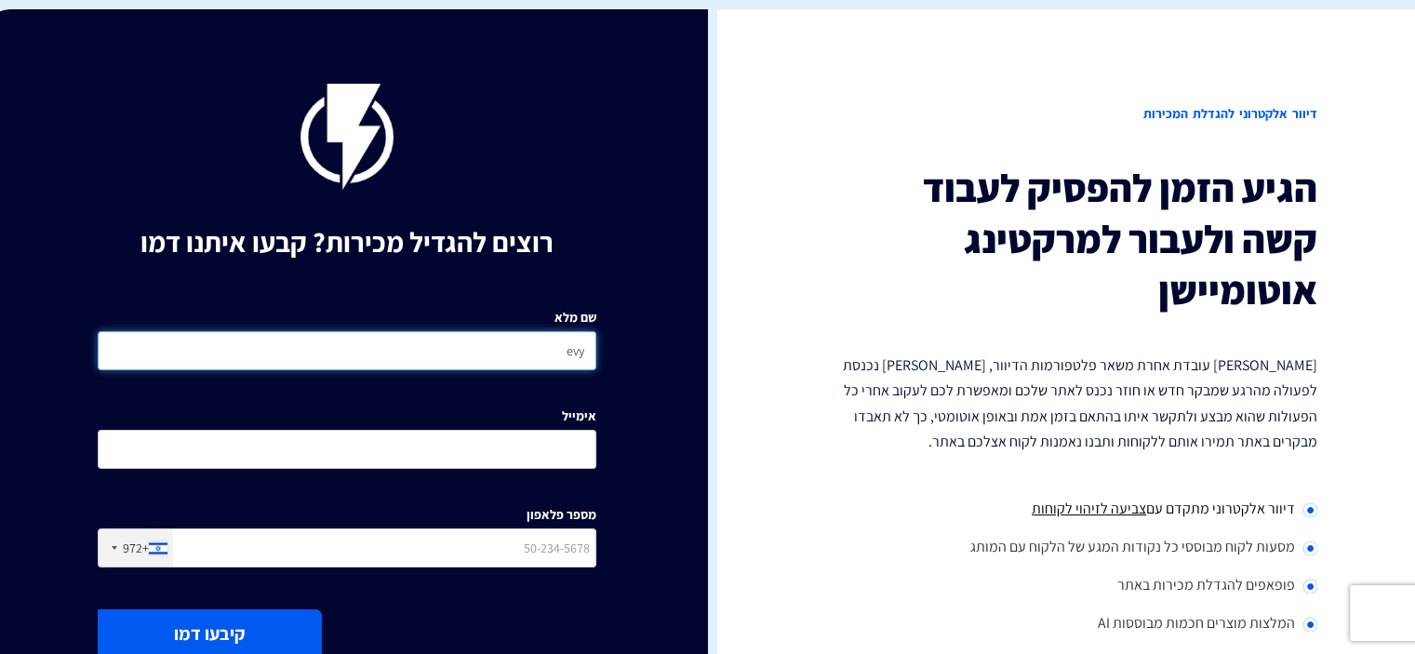
click at [559, 356] on input "evy" at bounding box center [347, 350] width 499 height 39
type input "T"
type input "t"
type input "tehila"
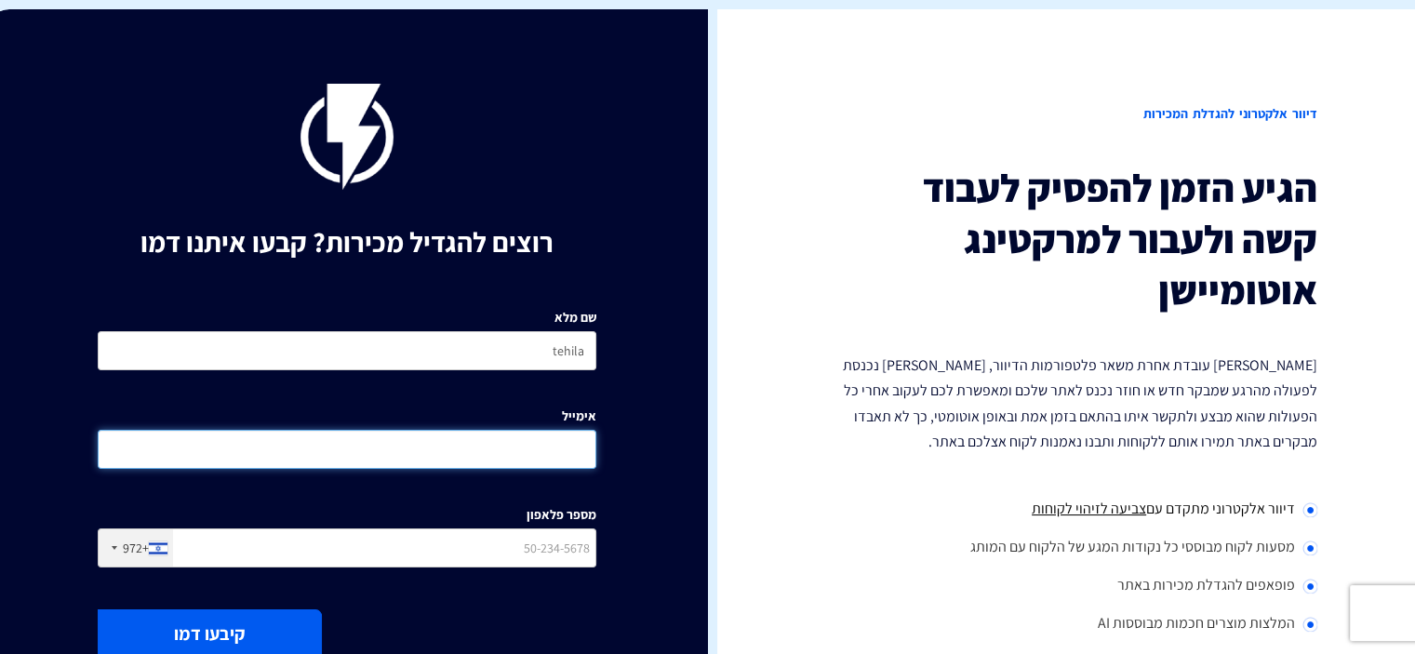
click at [562, 432] on input "אימייל" at bounding box center [347, 449] width 499 height 39
type input "F"
type input "Glowsmileinfo"
